Goal: Task Accomplishment & Management: Use online tool/utility

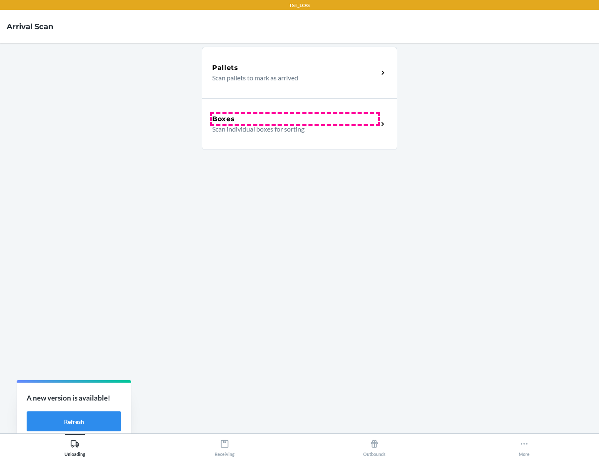
click at [295, 119] on div "Boxes" at bounding box center [295, 119] width 166 height 10
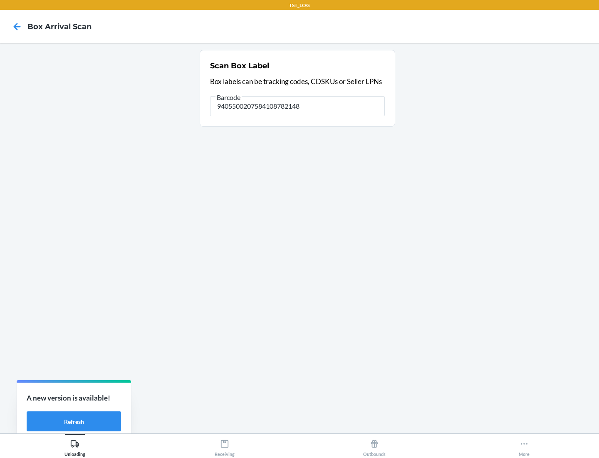
type input "9405500207584108782148"
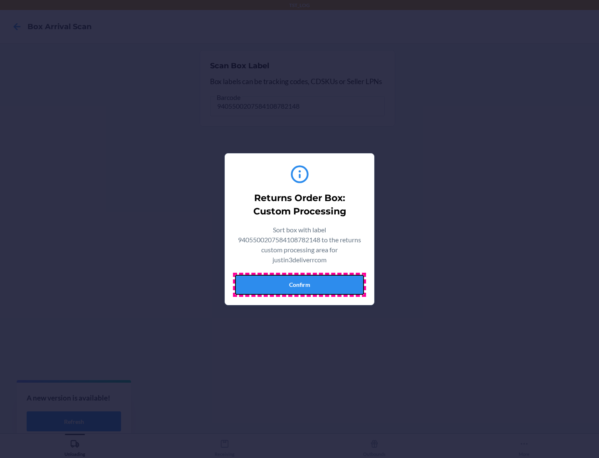
click at [300, 284] on button "Confirm" at bounding box center [299, 285] width 129 height 20
